Goal: Check status: Check status

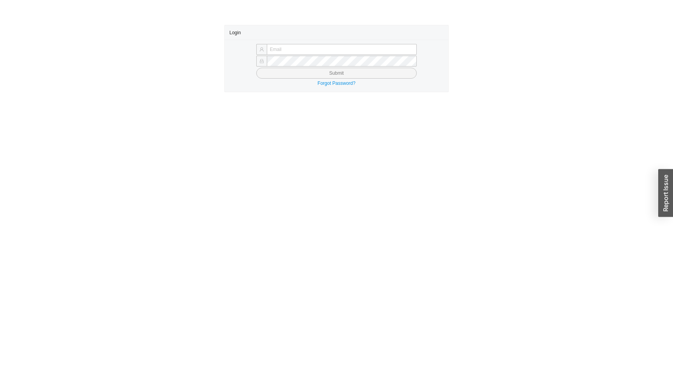
type input "[EMAIL_ADDRESS][DOMAIN_NAME]"
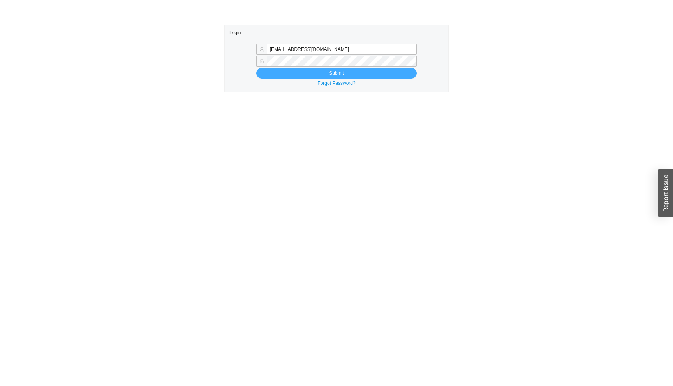
click at [318, 72] on button "Submit" at bounding box center [336, 73] width 160 height 11
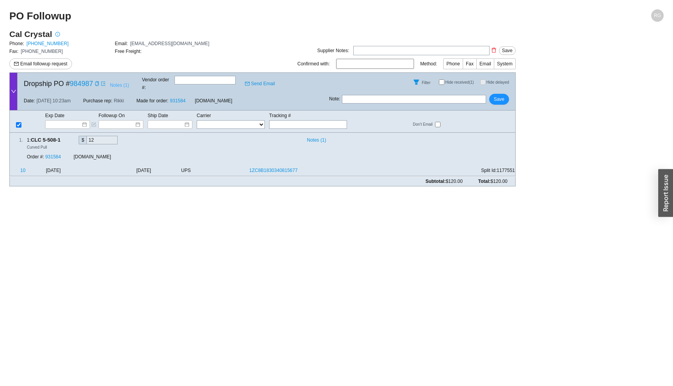
click at [118, 83] on span "Notes ( 1 )" at bounding box center [119, 85] width 19 height 8
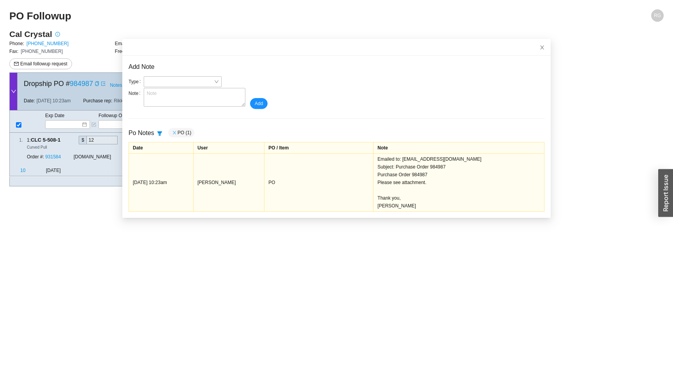
click at [177, 132] on icon "close" at bounding box center [174, 132] width 5 height 5
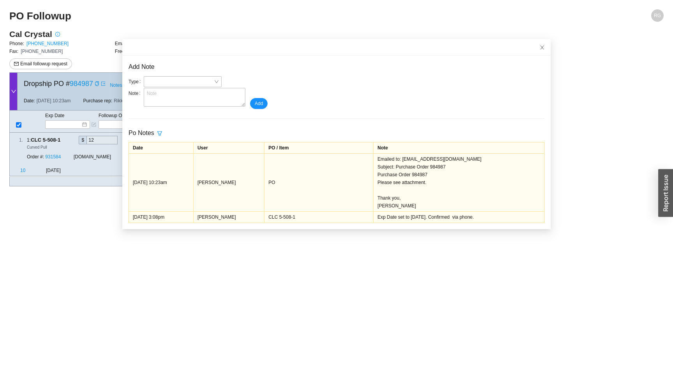
click at [360, 358] on main "PO Followup RG Cal Crystal Phone: [PHONE_NUMBER] Email: [EMAIL_ADDRESS][DOMAIN_…" at bounding box center [336, 197] width 654 height 377
click at [327, 309] on main "PO Followup RG Cal Crystal Phone: [PHONE_NUMBER] Email: [EMAIL_ADDRESS][DOMAIN_…" at bounding box center [336, 197] width 654 height 377
click at [539, 47] on span "Close" at bounding box center [542, 47] width 17 height 17
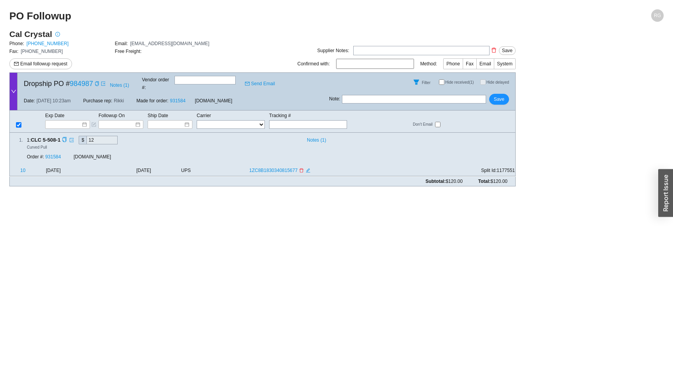
drag, startPoint x: 136, startPoint y: 163, endPoint x: 165, endPoint y: 165, distance: 29.6
click at [166, 167] on tr "10 [DATE] [DATE] UPS 1ZC8B1830340815677 Split Id: 1177551" at bounding box center [263, 172] width 506 height 10
drag, startPoint x: 201, startPoint y: 94, endPoint x: 181, endPoint y: 94, distance: 20.6
click at [181, 94] on div "Date: [DATE] 10:23am Purchase rep: Rikki Made for order: 931584 [DOMAIN_NAME]" at bounding box center [174, 101] width 312 height 19
copy link "931584"
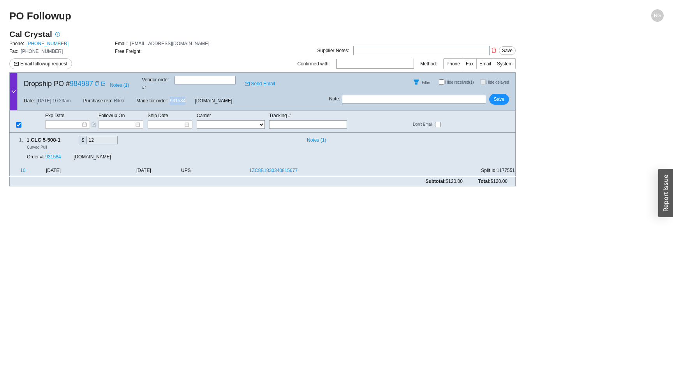
click at [185, 98] on link "931584" at bounding box center [178, 100] width 16 height 5
click at [124, 86] on span "Notes ( 1 )" at bounding box center [119, 85] width 19 height 8
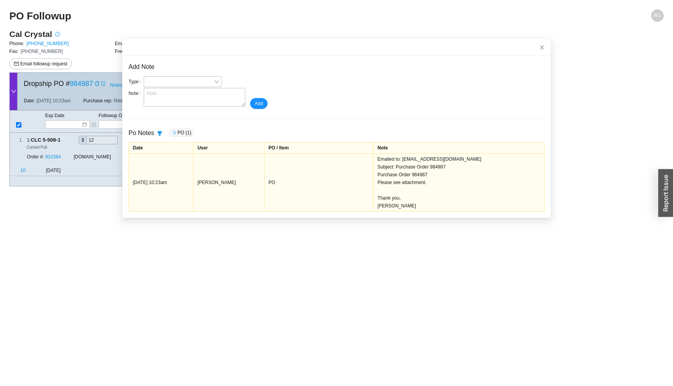
click at [175, 134] on icon "close" at bounding box center [174, 132] width 5 height 5
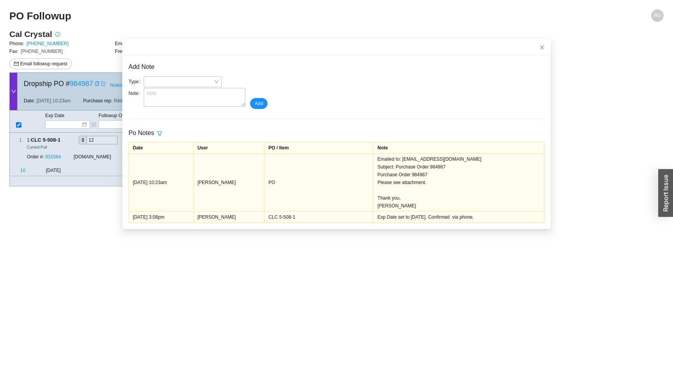
click at [239, 240] on main "PO Followup RG Cal Crystal Phone: [PHONE_NUMBER] Email: [EMAIL_ADDRESS][DOMAIN_…" at bounding box center [336, 197] width 654 height 377
click at [291, 272] on main "PO Followup RG Cal Crystal Phone: [PHONE_NUMBER] Email: [EMAIL_ADDRESS][DOMAIN_…" at bounding box center [336, 197] width 654 height 377
click at [548, 49] on span "Close" at bounding box center [542, 47] width 17 height 17
